Goal: Task Accomplishment & Management: Manage account settings

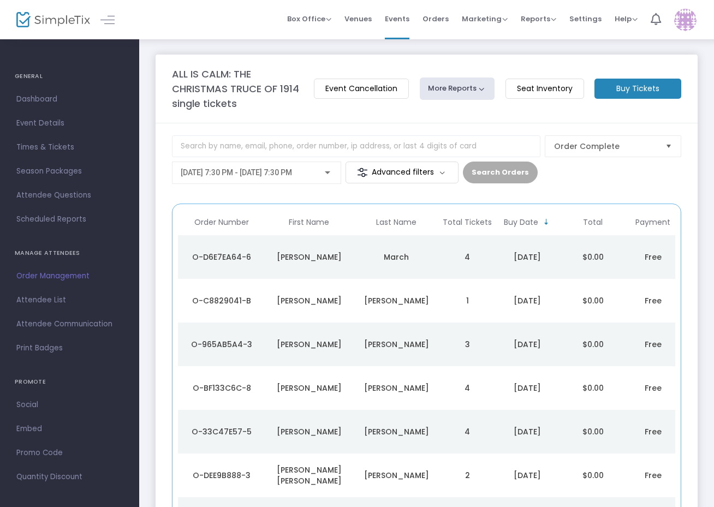
click at [596, 186] on div "Order Complete [DATE] 7:30 PM - [DATE] 7:30 PM Advanced filters Search Orders" at bounding box center [427, 163] width 510 height 57
click at [574, 184] on div "Order Complete [DATE] 7:30 PM - [DATE] 7:30 PM Advanced filters Search Orders" at bounding box center [427, 163] width 510 height 57
click at [292, 176] on span "12/12/2025 @ 7:30 PM - 12/12/2025 @ 7:30 PM" at bounding box center [236, 172] width 111 height 9
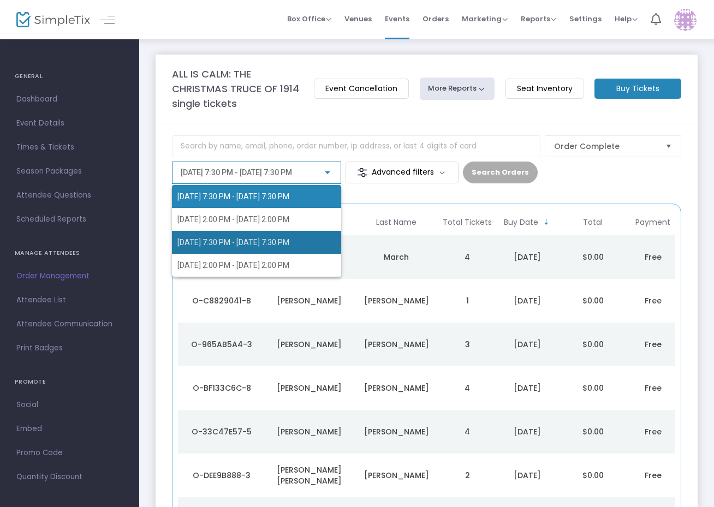
click at [290, 244] on span "12/13/2025 @ 7:30 PM - 12/13/2025 @ 7:30 PM" at bounding box center [234, 242] width 112 height 9
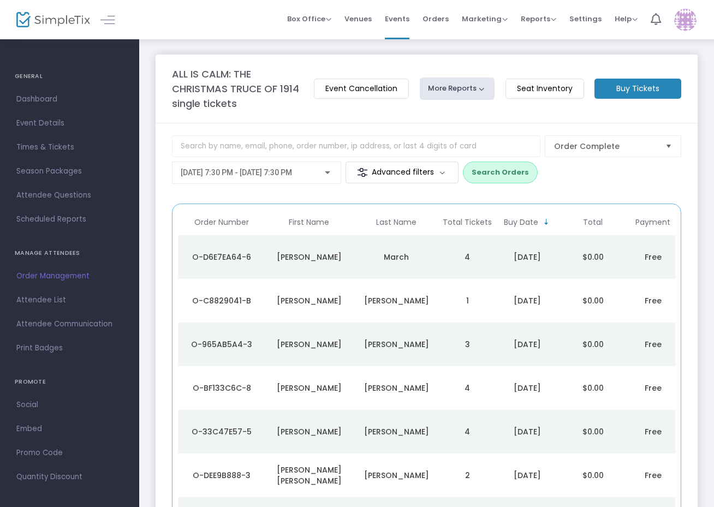
click at [691, 192] on m-panel-content "Order Complete 12/13/2025 @ 7:30 PM - 12/13/2025 @ 7:30 PM Advanced filters Sea…" at bounding box center [427, 378] width 542 height 510
click at [520, 168] on button "Search Orders" at bounding box center [500, 173] width 75 height 22
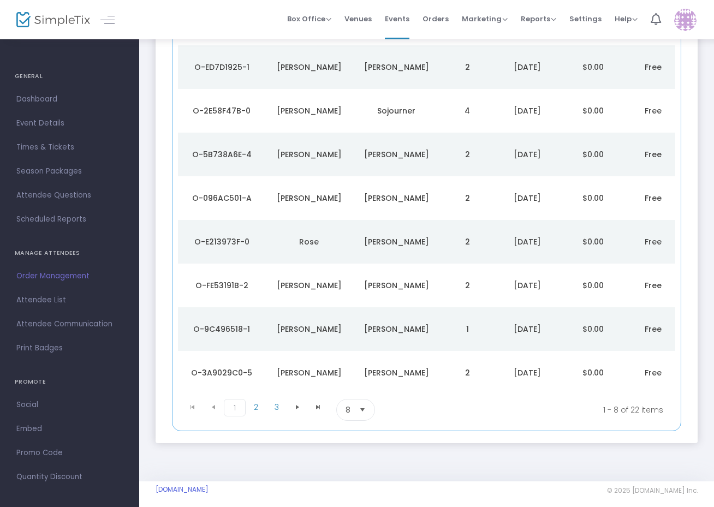
scroll to position [201, 0]
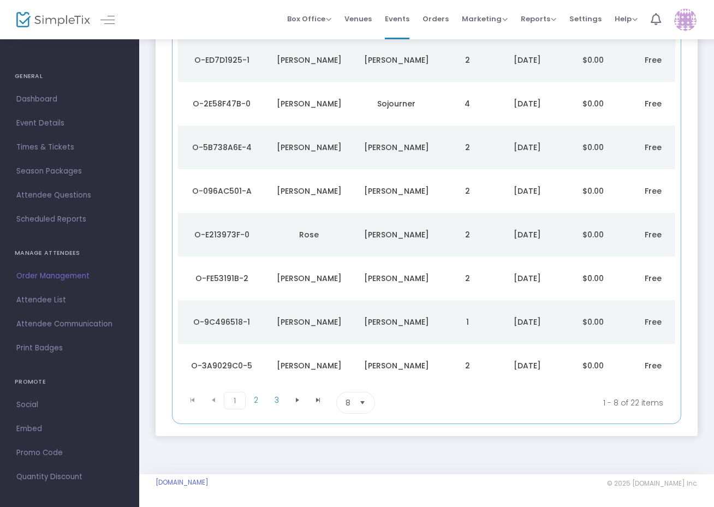
click at [360, 403] on span "Select" at bounding box center [363, 403] width 18 height 18
click at [360, 487] on li "100" at bounding box center [356, 495] width 38 height 22
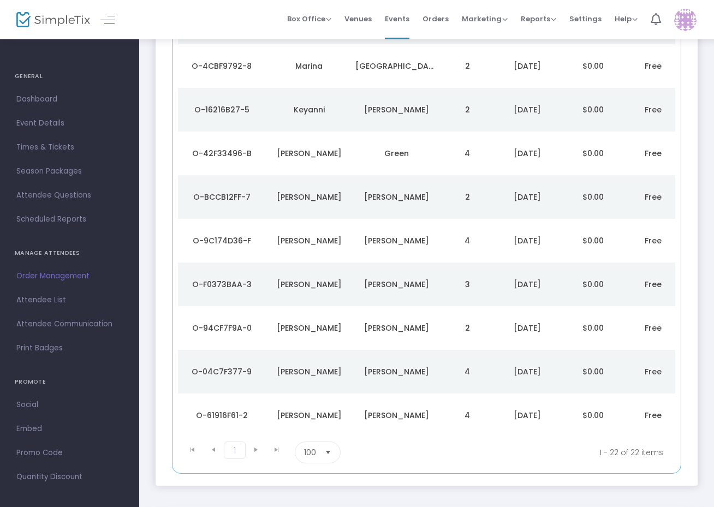
scroll to position [760, 0]
click at [406, 285] on div "Arnold" at bounding box center [397, 284] width 82 height 11
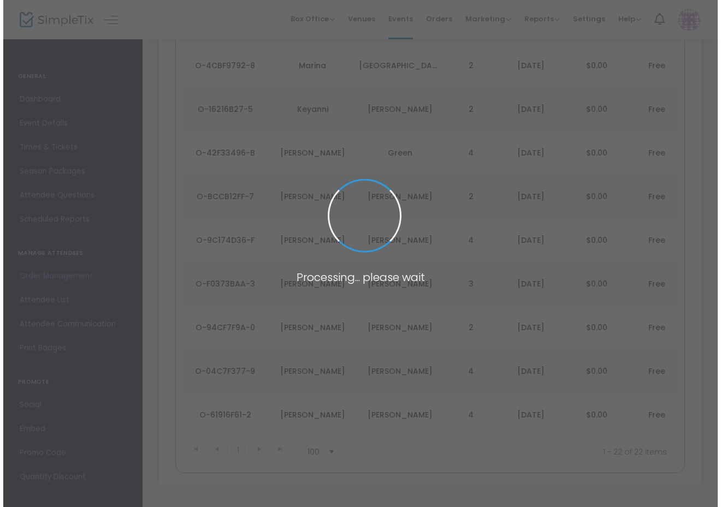
scroll to position [0, 0]
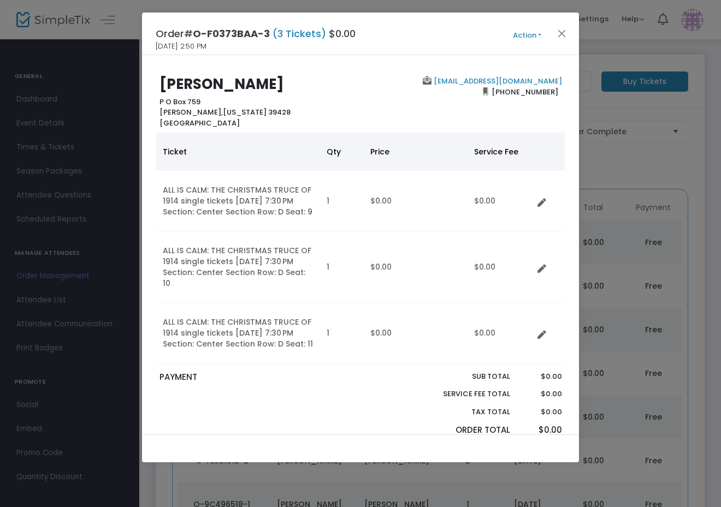
click at [412, 395] on div "Sub total Service Fee Total Tax Total Order Total" at bounding box center [463, 407] width 103 height 73
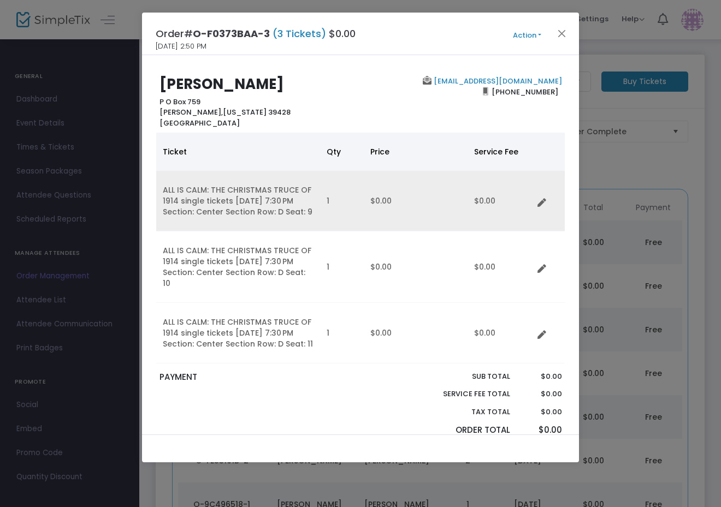
click at [545, 197] on link "Data table" at bounding box center [545, 201] width 11 height 11
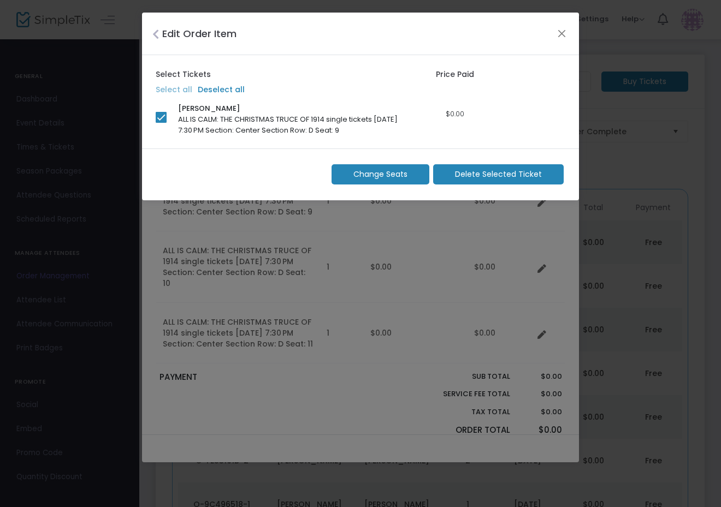
click at [406, 174] on span "Change Seats" at bounding box center [380, 174] width 54 height 11
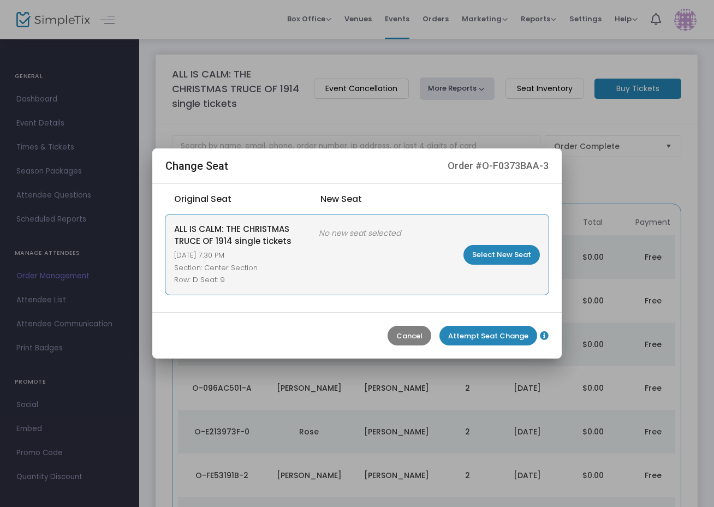
click at [500, 258] on m-button "Select New Seat" at bounding box center [502, 255] width 76 height 20
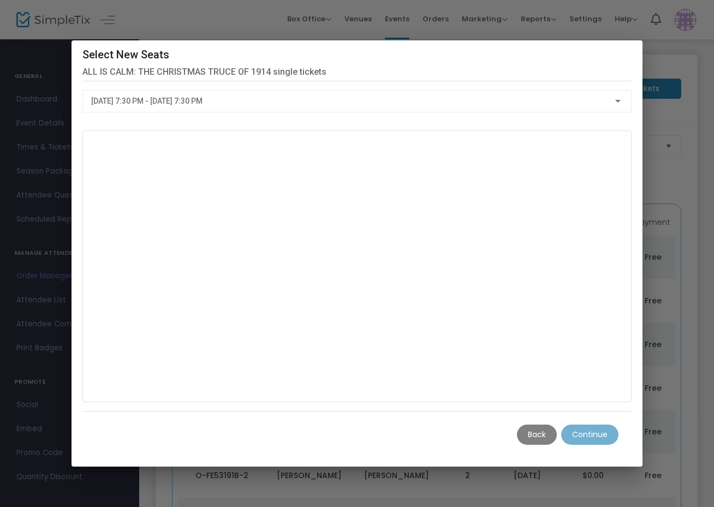
click at [692, 134] on div at bounding box center [357, 253] width 714 height 507
click at [539, 434] on m-button "Back" at bounding box center [537, 435] width 40 height 20
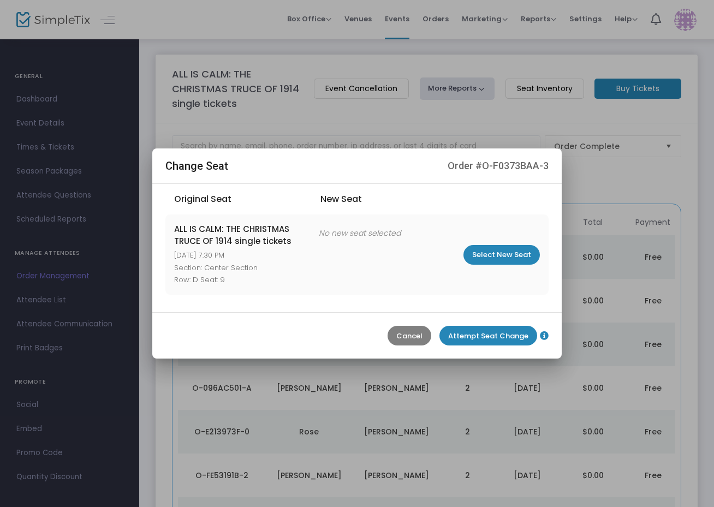
click at [414, 340] on m-button "Cancel" at bounding box center [410, 336] width 44 height 20
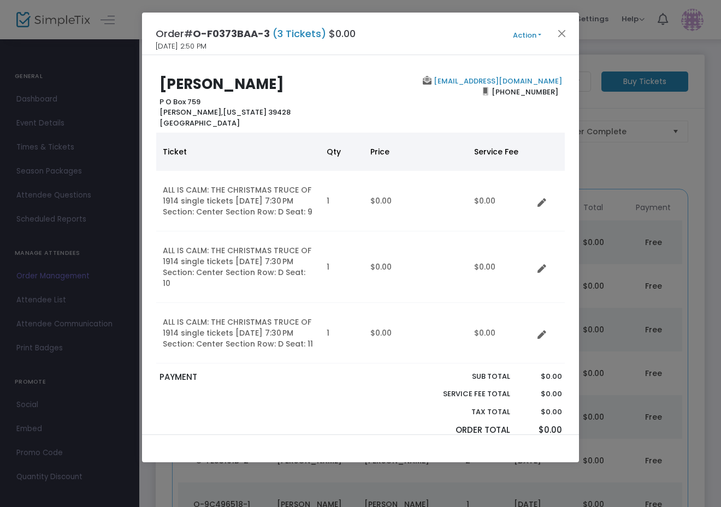
click at [557, 91] on div "bba6091@aol.com (601) 577-6571" at bounding box center [464, 102] width 206 height 52
